Goal: Transaction & Acquisition: Purchase product/service

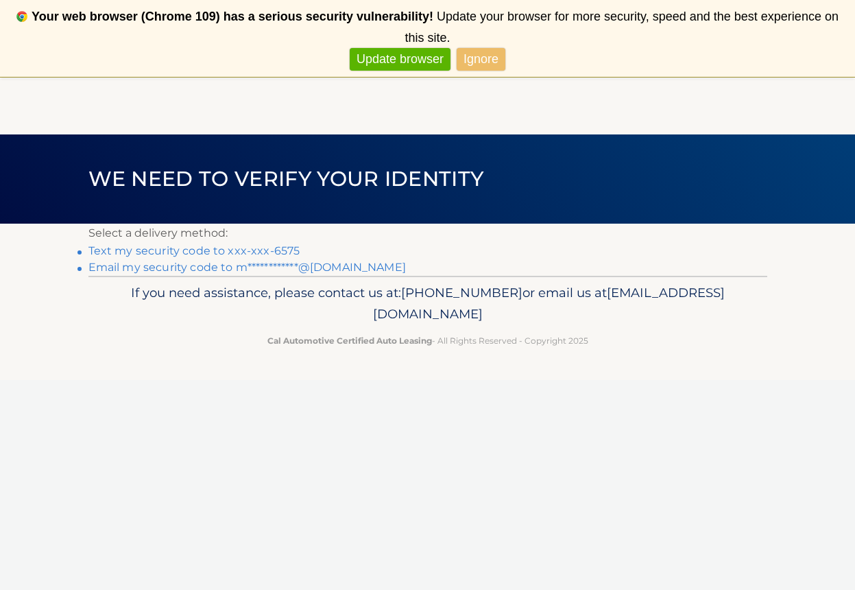
click at [313, 261] on link "**********" at bounding box center [247, 267] width 318 height 13
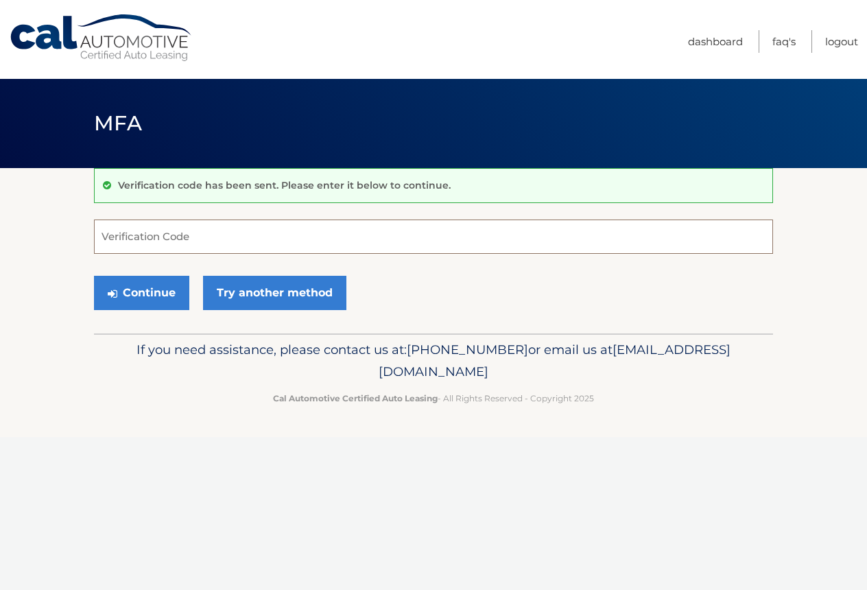
click at [198, 243] on input "Verification Code" at bounding box center [433, 236] width 679 height 34
type input "940574"
click at [134, 295] on button "Continue" at bounding box center [141, 293] width 95 height 34
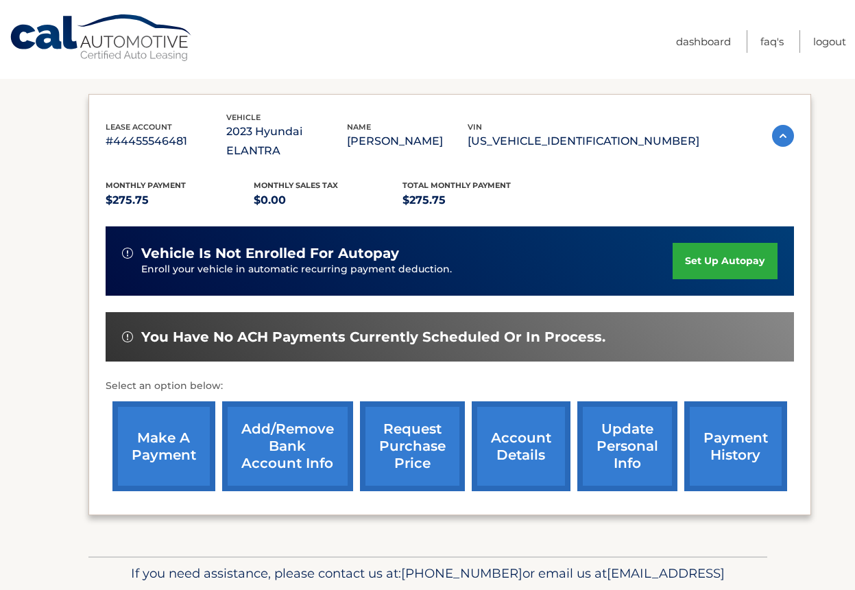
scroll to position [206, 0]
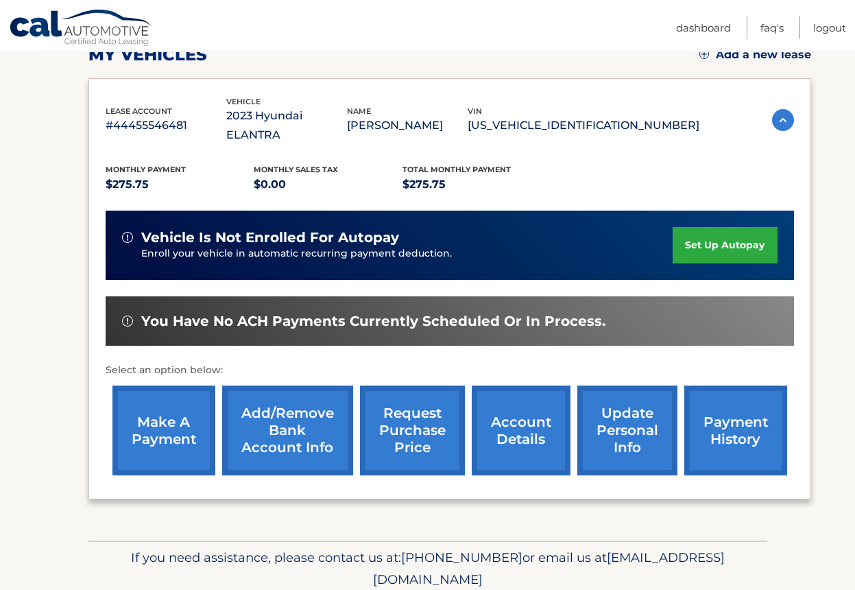
click at [136, 415] on link "make a payment" at bounding box center [163, 430] width 103 height 90
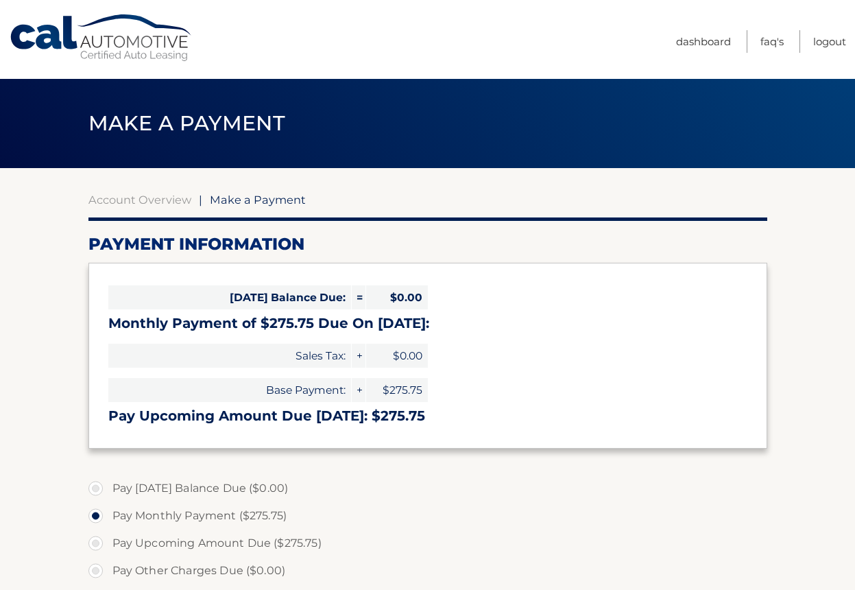
select select "MmZlZDgzMWEtNDdiNC00YTg1LWFhMmQtODhiMTA0NzVlY2Jh"
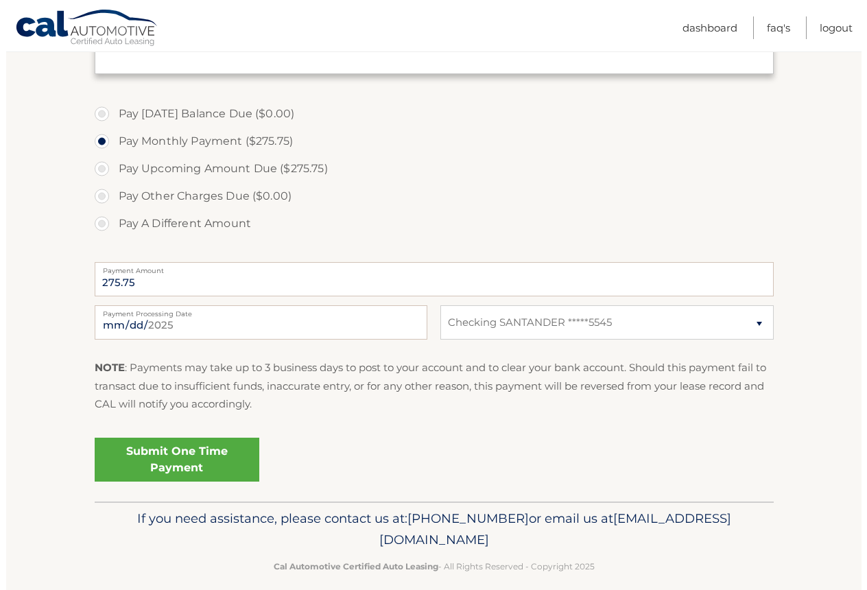
scroll to position [390, 0]
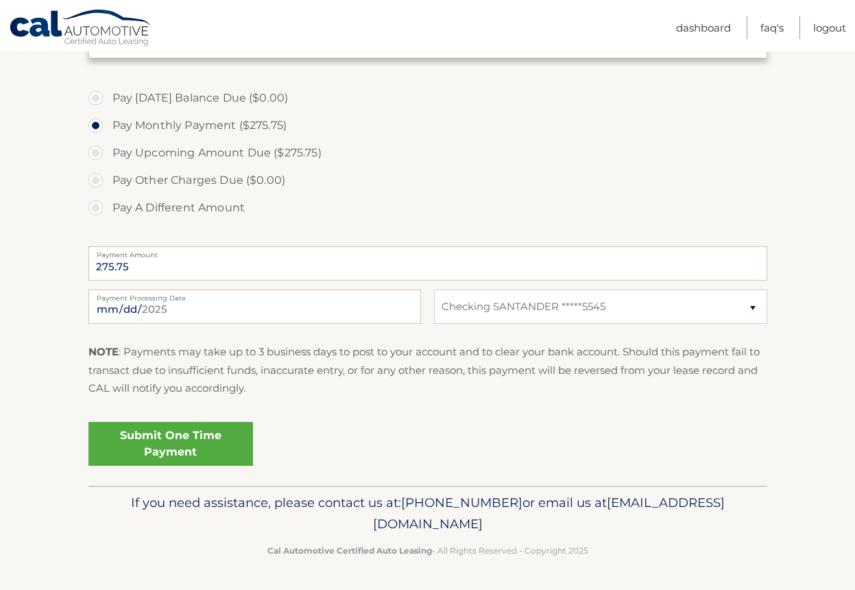
click at [173, 440] on link "Submit One Time Payment" at bounding box center [170, 444] width 165 height 44
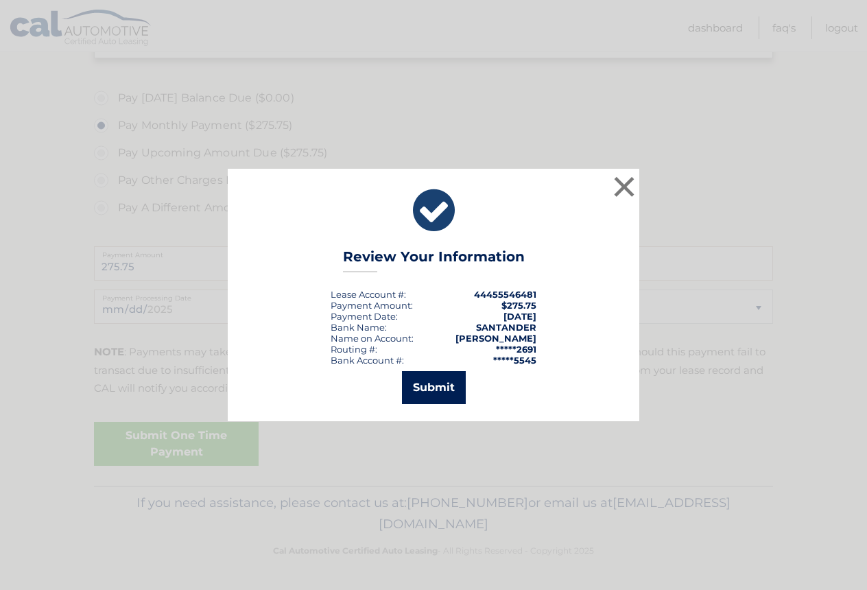
click at [435, 383] on button "Submit" at bounding box center [434, 387] width 64 height 33
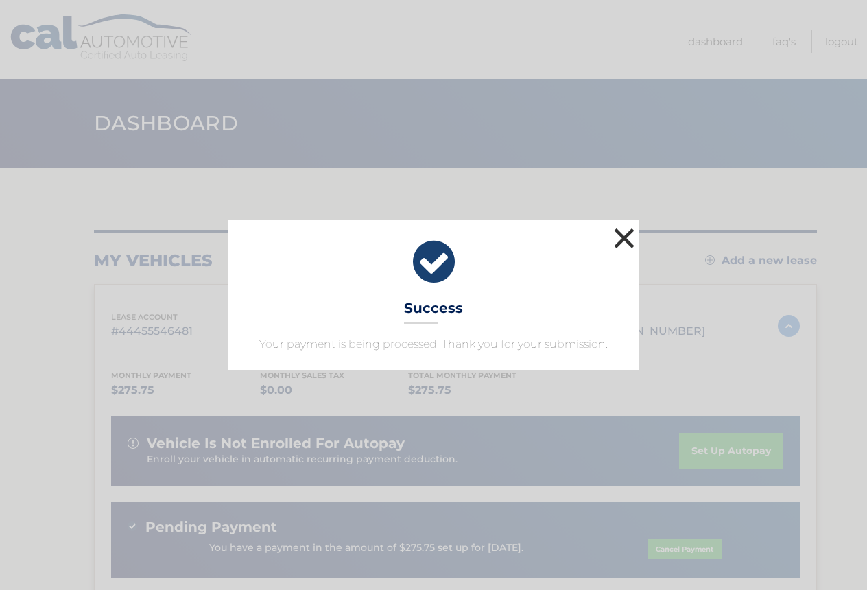
click at [620, 230] on button "×" at bounding box center [623, 237] width 27 height 27
